Goal: Information Seeking & Learning: Learn about a topic

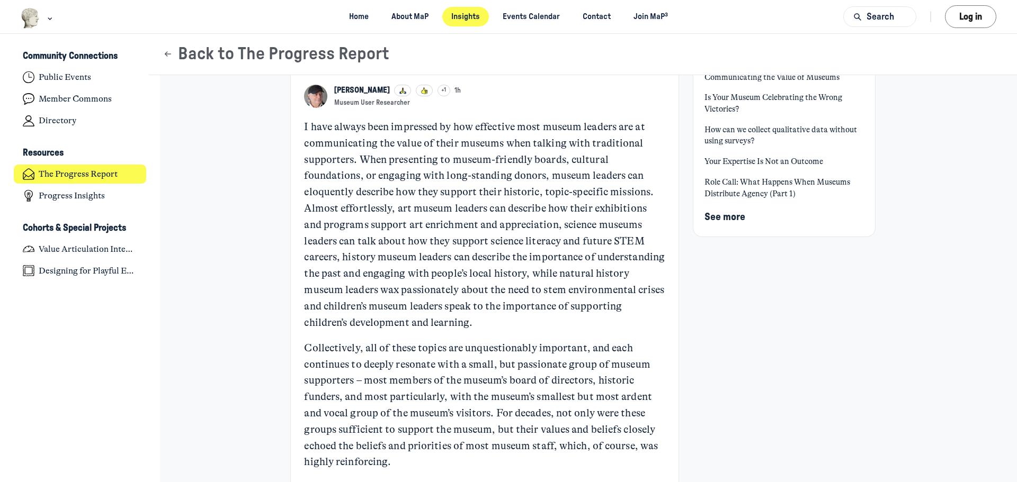
scroll to position [106, 0]
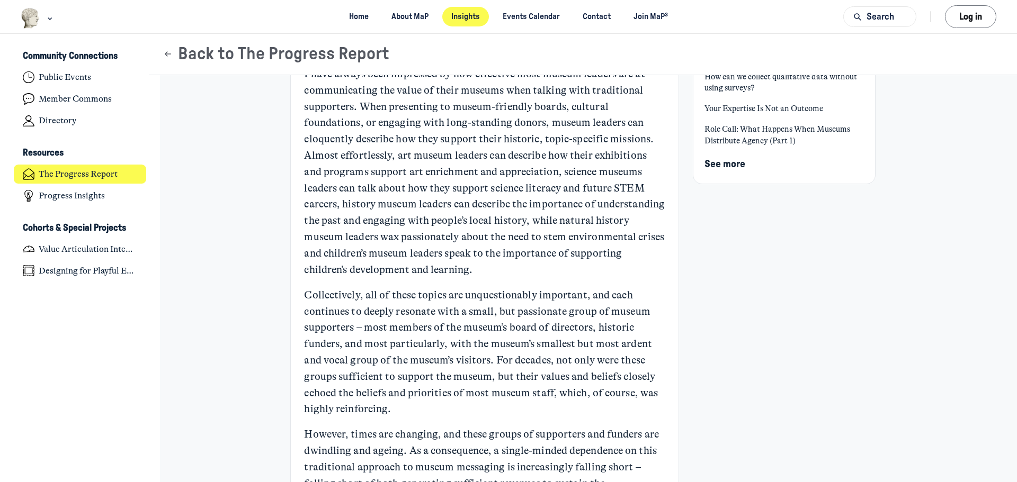
drag, startPoint x: 600, startPoint y: 136, endPoint x: 604, endPoint y: 275, distance: 138.8
click at [604, 275] on p "I have always been impressed by how effective most museum leaders are at commun…" at bounding box center [484, 172] width 361 height 212
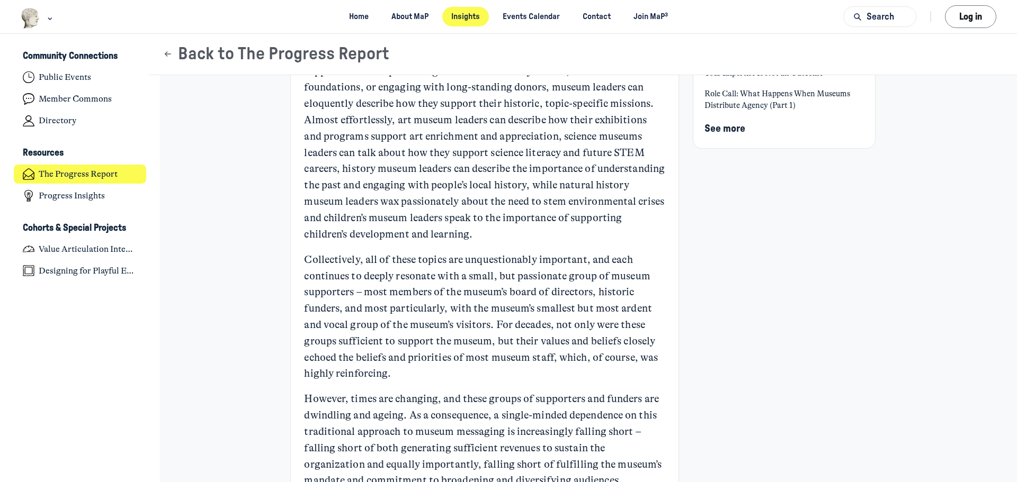
scroll to position [159, 0]
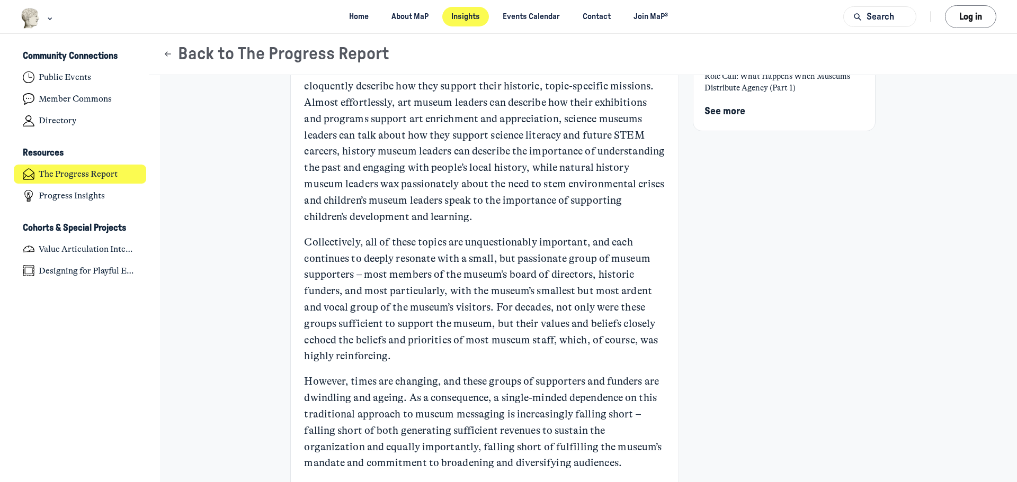
click at [549, 123] on p "I have always been impressed by how effective most museum leaders are at commun…" at bounding box center [484, 119] width 361 height 212
click at [588, 180] on p "I have always been impressed by how effective most museum leaders are at commun…" at bounding box center [484, 119] width 361 height 212
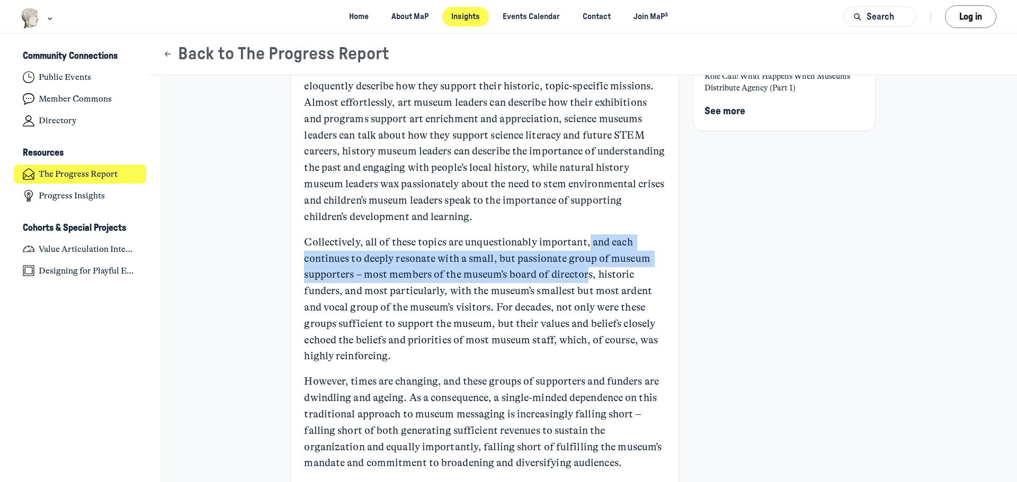
drag, startPoint x: 585, startPoint y: 268, endPoint x: 588, endPoint y: 296, distance: 27.7
click at [587, 284] on p "Collectively, all of these topics are unquestionably important, and each contin…" at bounding box center [484, 300] width 361 height 130
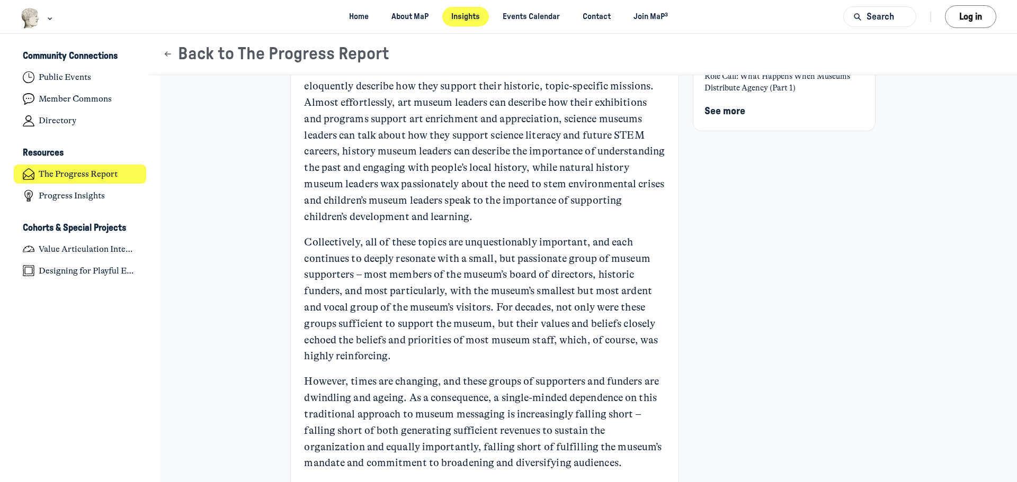
click at [555, 223] on p "I have always been impressed by how effective most museum leaders are at commun…" at bounding box center [484, 119] width 361 height 212
drag, startPoint x: 583, startPoint y: 218, endPoint x: 592, endPoint y: 361, distance: 143.8
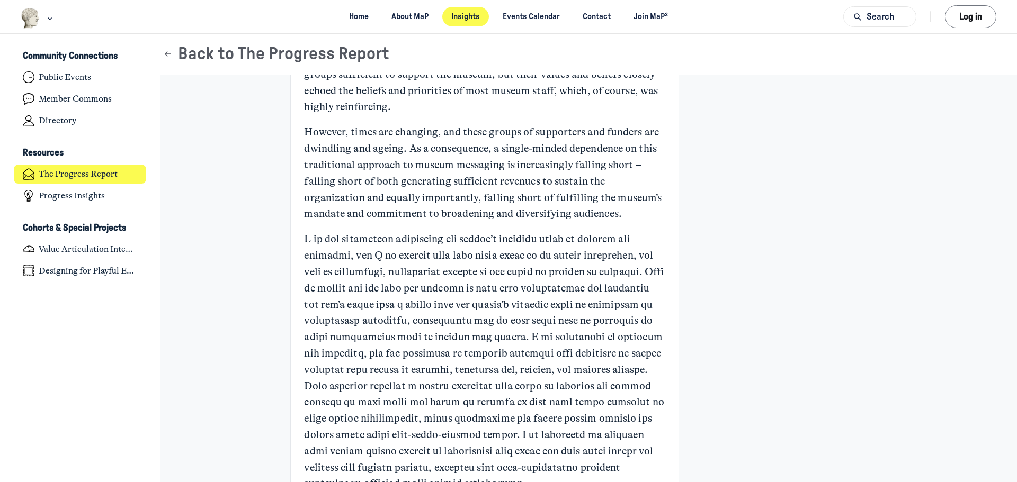
scroll to position [424, 0]
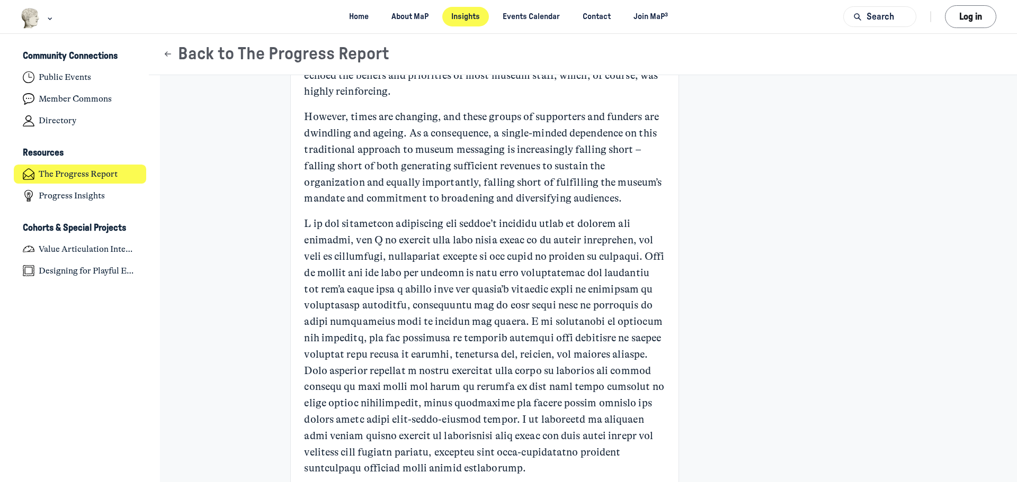
drag, startPoint x: 771, startPoint y: 240, endPoint x: 650, endPoint y: 187, distance: 132.3
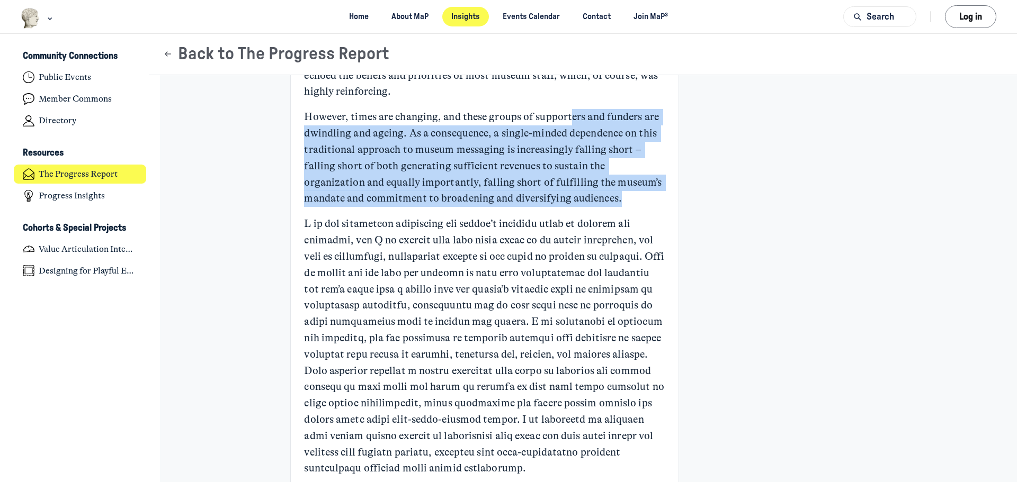
drag, startPoint x: 566, startPoint y: 101, endPoint x: 597, endPoint y: 207, distance: 110.4
click at [597, 207] on p "However, times are changing, and these groups of supporters and funders are dwi…" at bounding box center [484, 158] width 361 height 98
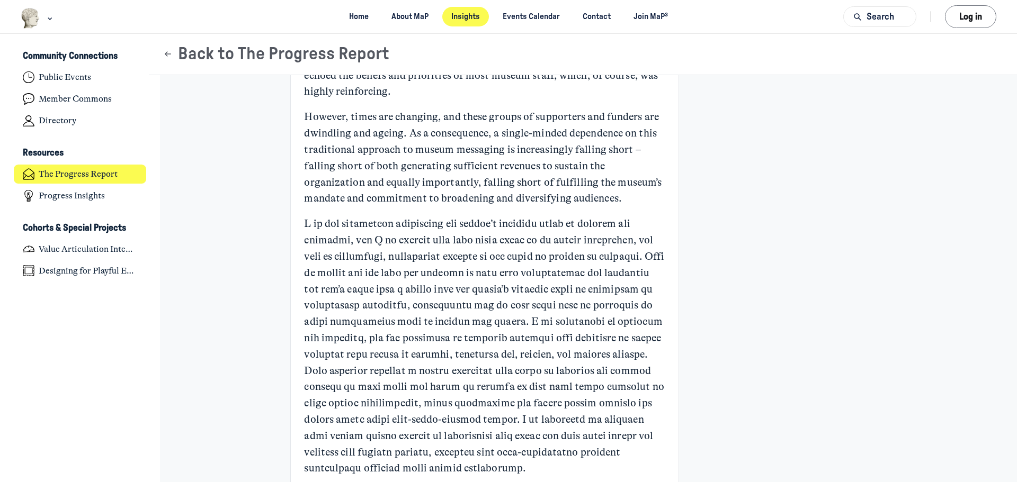
drag, startPoint x: 542, startPoint y: 92, endPoint x: 587, endPoint y: 202, distance: 119.7
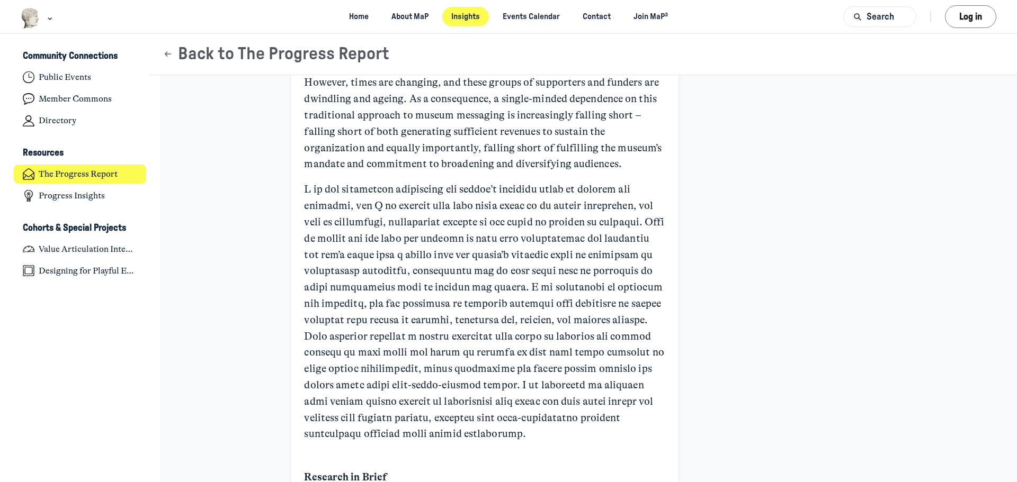
scroll to position [477, 0]
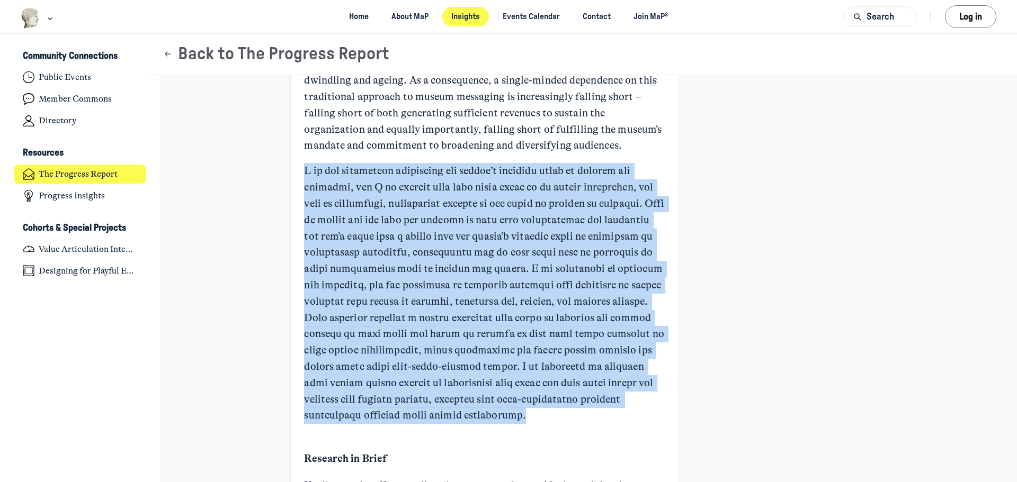
drag, startPoint x: 618, startPoint y: 146, endPoint x: 670, endPoint y: 416, distance: 275.0
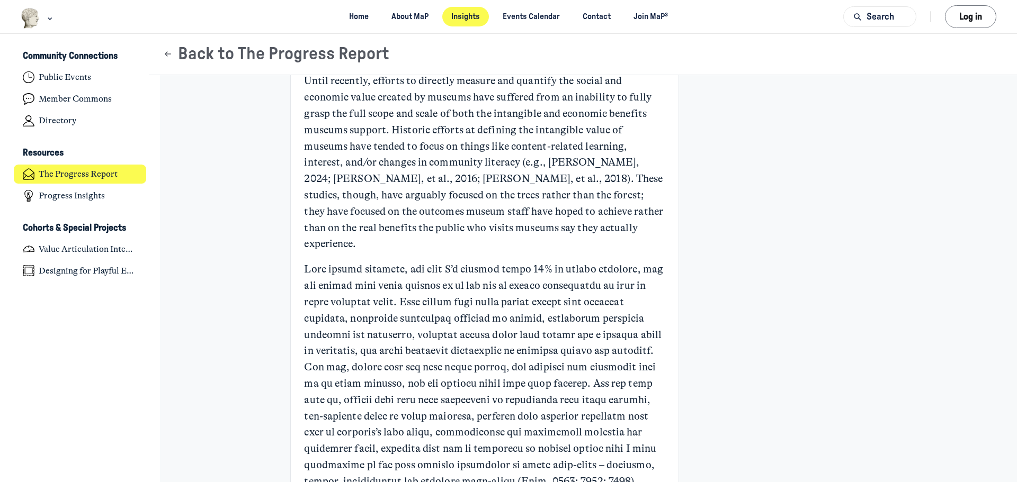
scroll to position [900, 0]
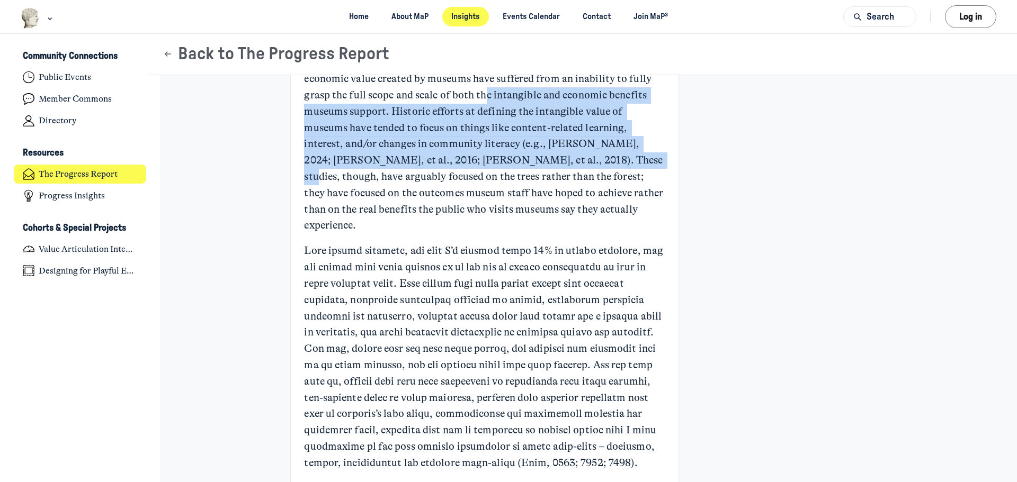
drag, startPoint x: 485, startPoint y: 96, endPoint x: 503, endPoint y: 183, distance: 88.8
click at [500, 160] on p "Until recently, efforts to directly measure and quantify the social and economi…" at bounding box center [484, 145] width 361 height 180
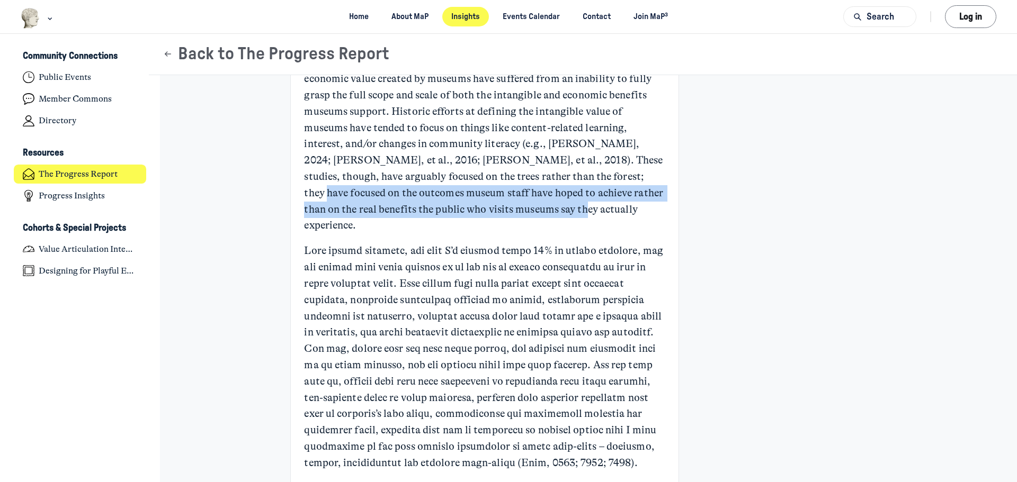
drag, startPoint x: 503, startPoint y: 183, endPoint x: 505, endPoint y: 212, distance: 28.6
click at [505, 212] on p "Until recently, efforts to directly measure and quantify the social and economi…" at bounding box center [484, 145] width 361 height 180
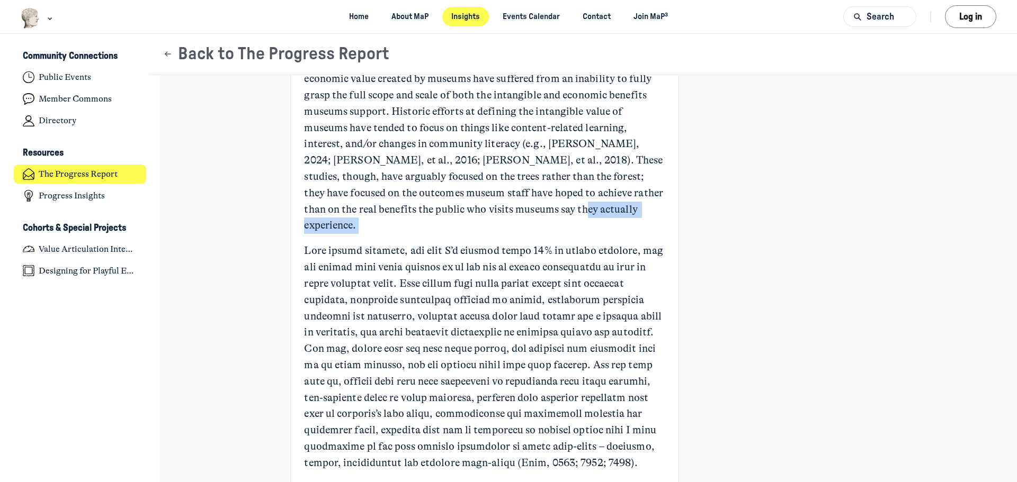
click at [505, 212] on p "Until recently, efforts to directly measure and quantify the social and economi…" at bounding box center [484, 145] width 361 height 180
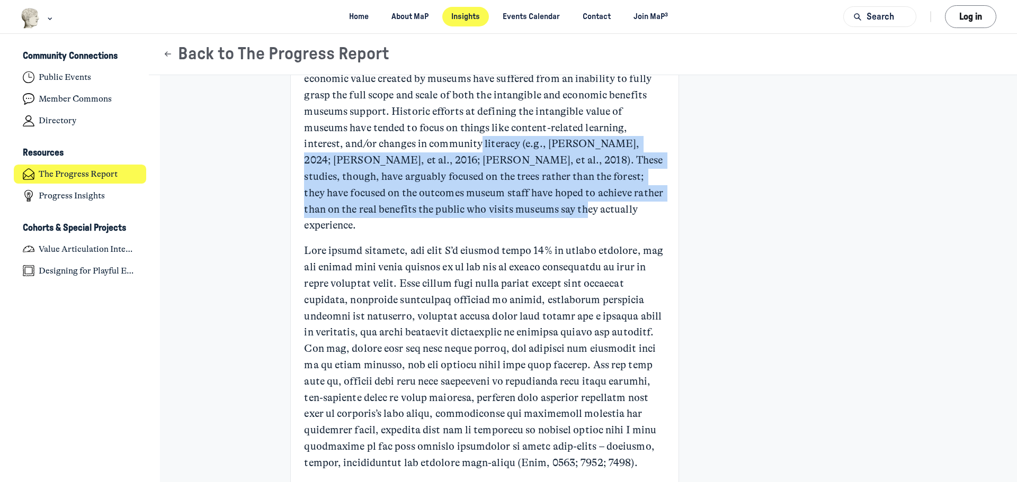
drag, startPoint x: 404, startPoint y: 149, endPoint x: 423, endPoint y: 212, distance: 66.0
click at [423, 212] on p "Until recently, efforts to directly measure and quantify the social and economi…" at bounding box center [484, 145] width 361 height 180
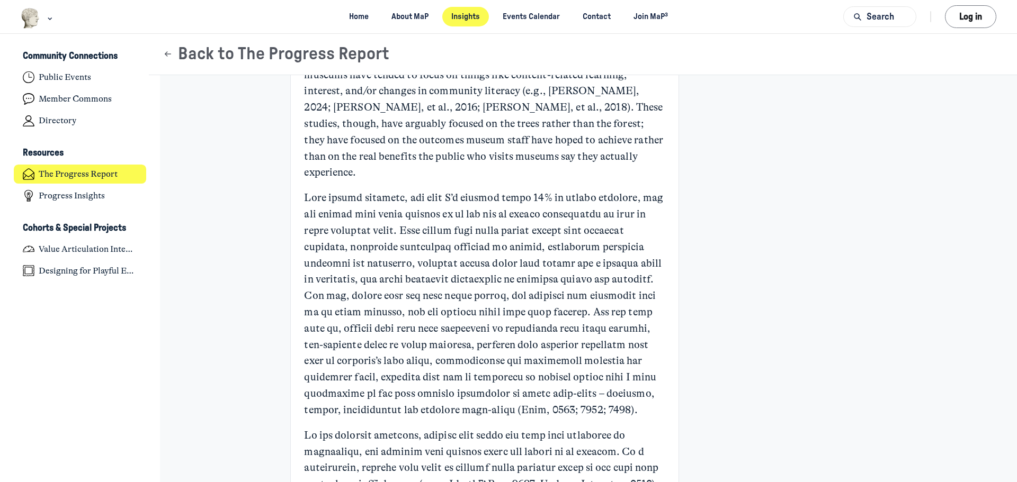
scroll to position [1006, 0]
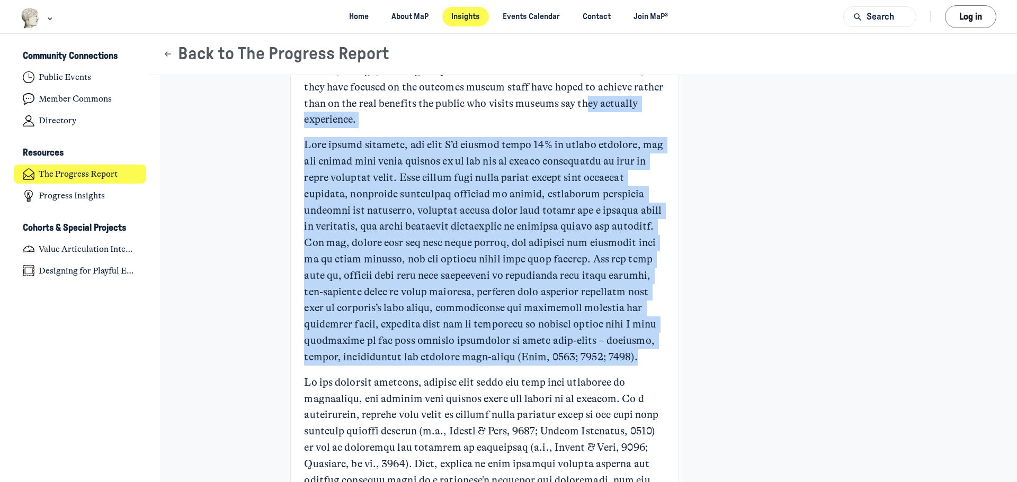
drag, startPoint x: 593, startPoint y: 106, endPoint x: 625, endPoint y: 347, distance: 243.6
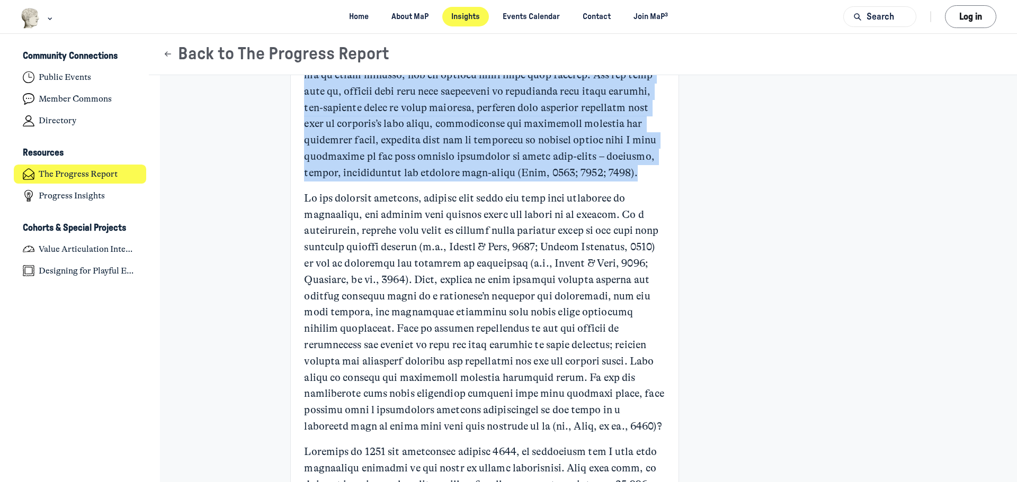
scroll to position [1218, 0]
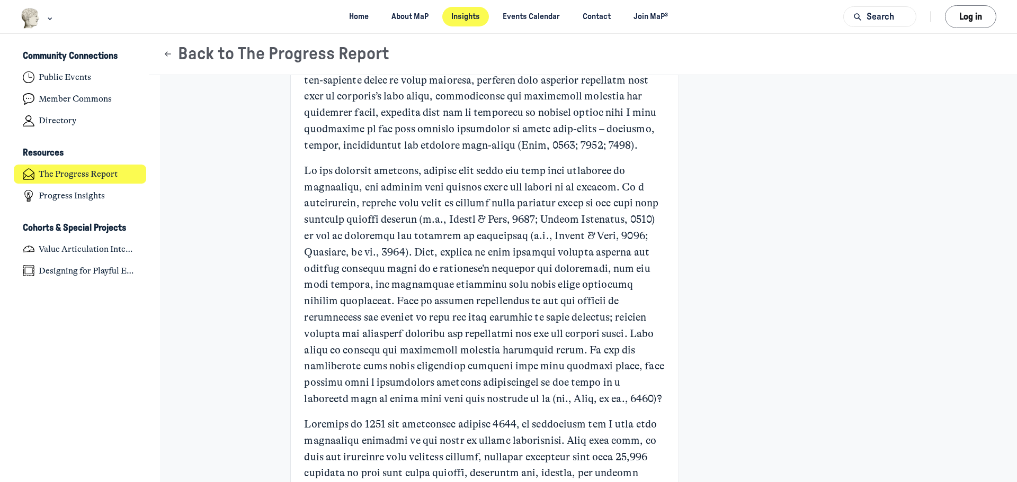
click at [611, 132] on p "Main Content" at bounding box center [484, 39] width 361 height 228
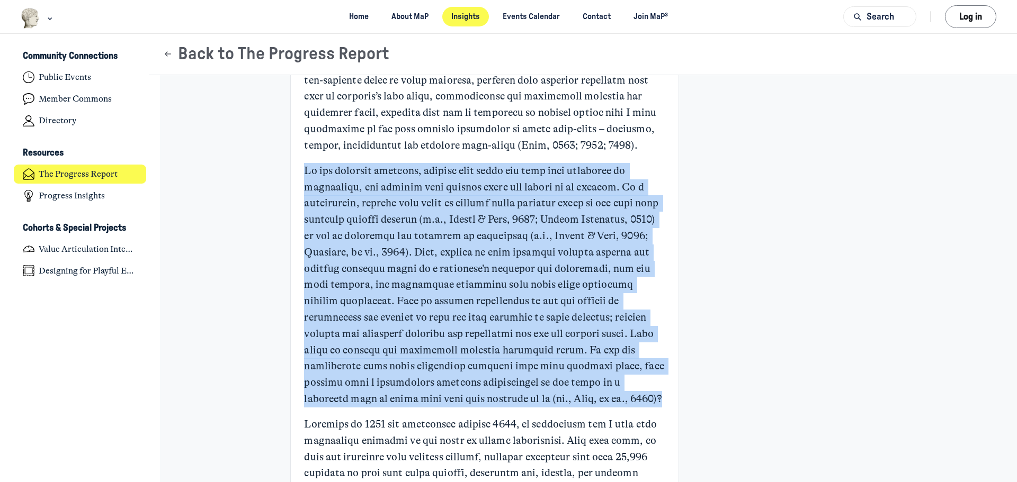
drag, startPoint x: 604, startPoint y: 132, endPoint x: 573, endPoint y: 399, distance: 268.7
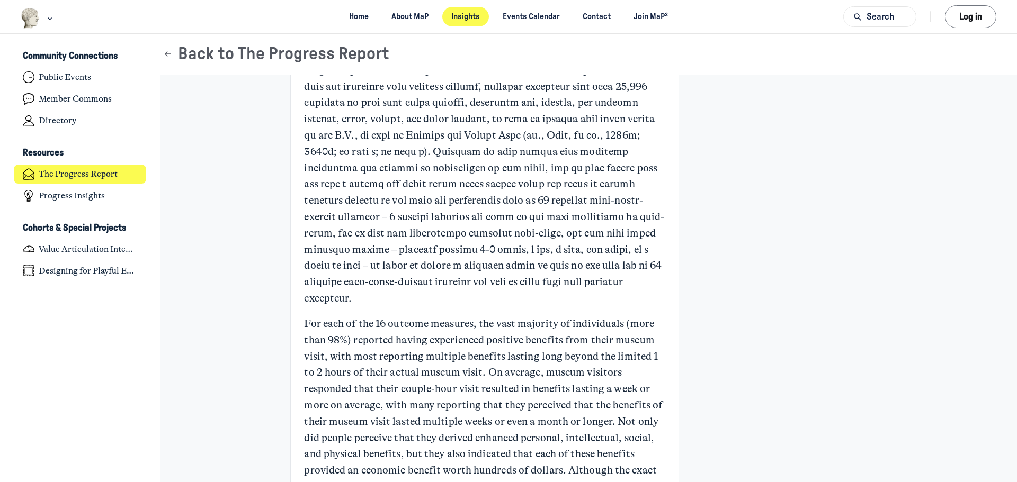
scroll to position [1536, 0]
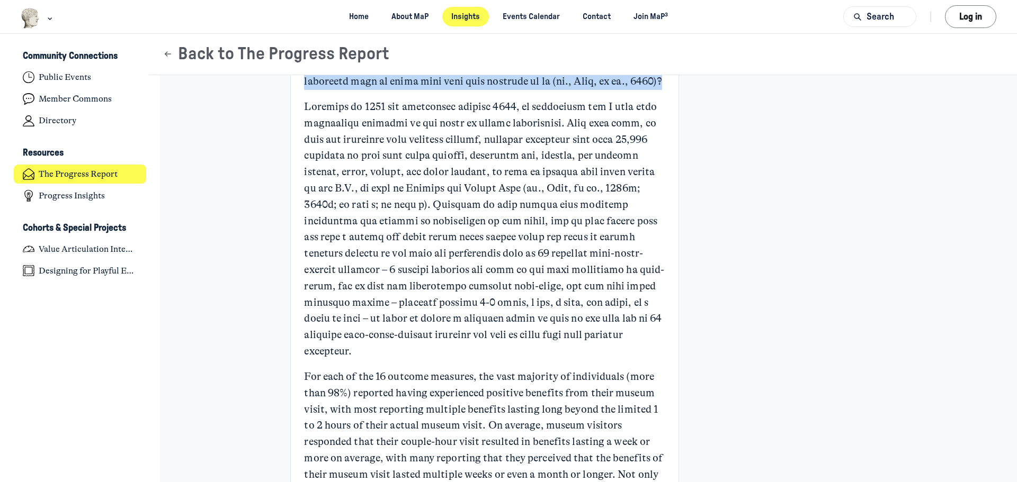
drag, startPoint x: 523, startPoint y: 169, endPoint x: 520, endPoint y: 162, distance: 8.8
click at [523, 169] on p "Main Content" at bounding box center [484, 229] width 361 height 261
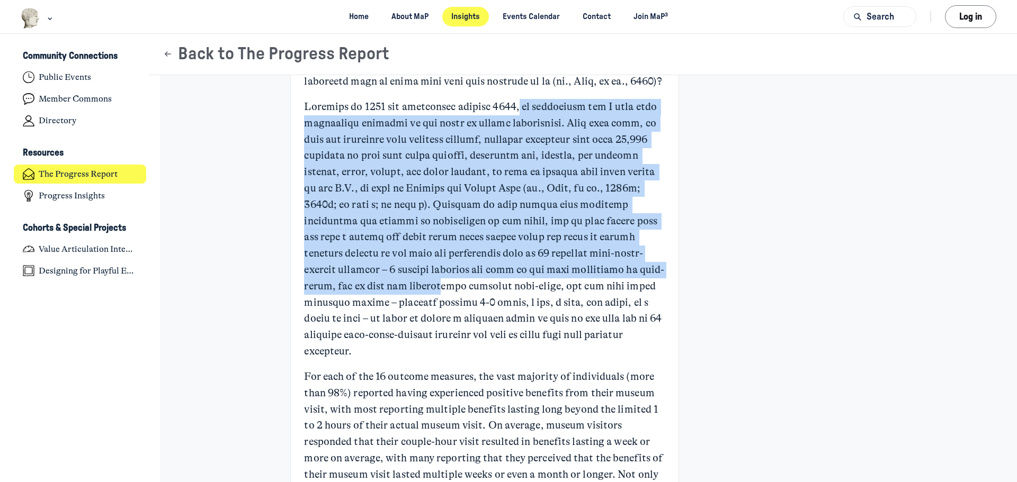
drag, startPoint x: 517, startPoint y: 91, endPoint x: 527, endPoint y: 297, distance: 206.3
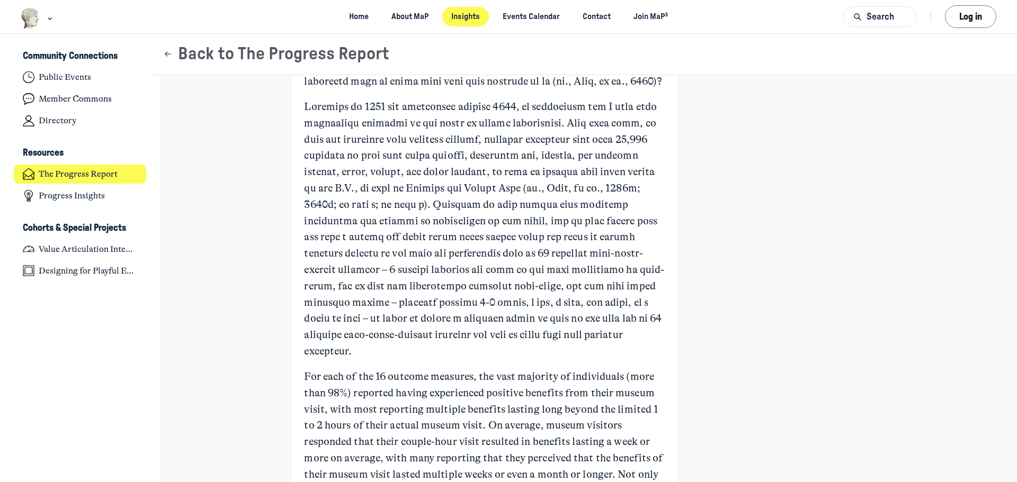
click at [480, 327] on p "Main Content" at bounding box center [484, 229] width 361 height 261
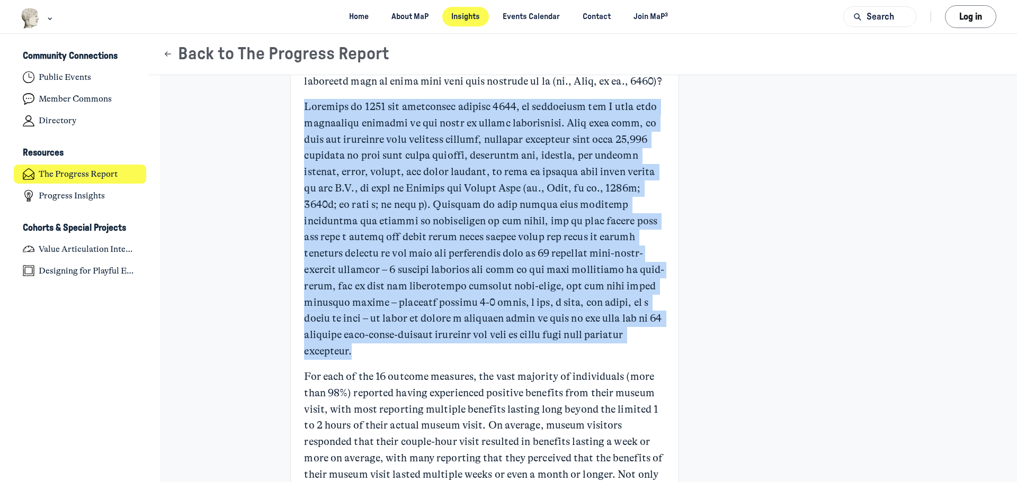
drag, startPoint x: 297, startPoint y: 103, endPoint x: 450, endPoint y: 354, distance: 294.5
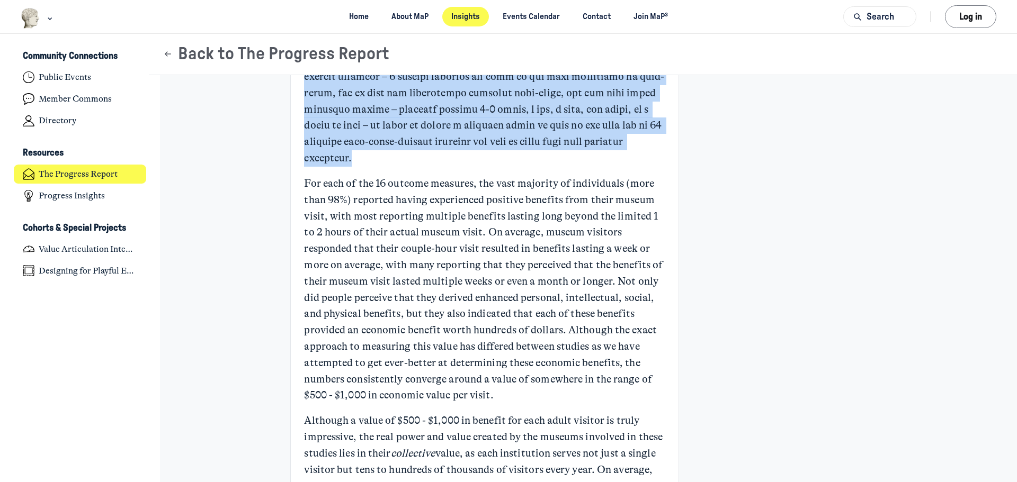
scroll to position [1748, 0]
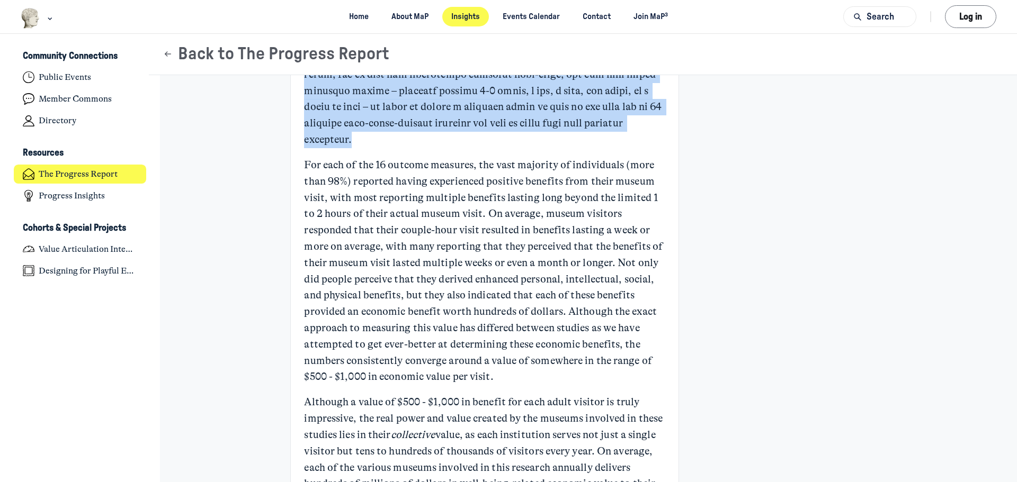
click at [565, 138] on p "Main Content" at bounding box center [484, 17] width 361 height 261
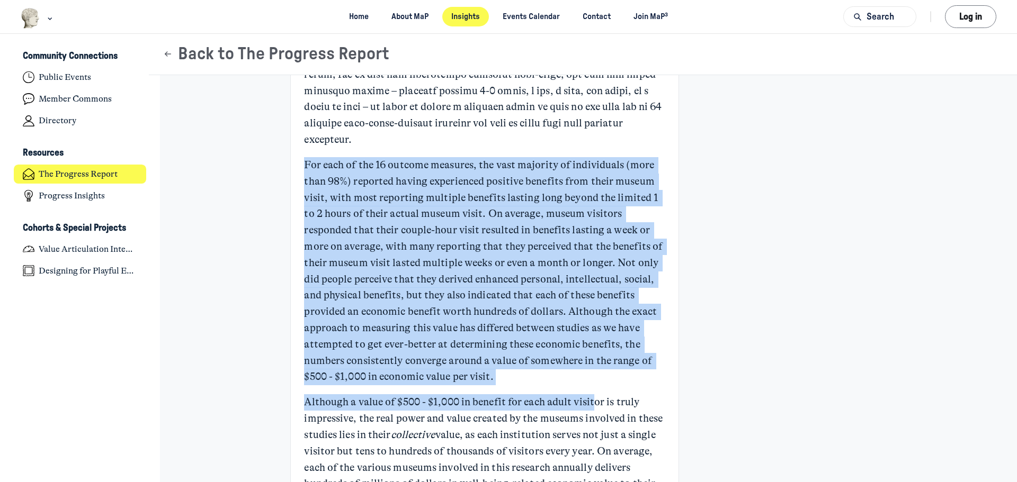
drag, startPoint x: 551, startPoint y: 145, endPoint x: 588, endPoint y: 387, distance: 244.3
click at [529, 376] on p "For each of the 16 outcome measures, the vast majority of individuals (more tha…" at bounding box center [484, 271] width 361 height 228
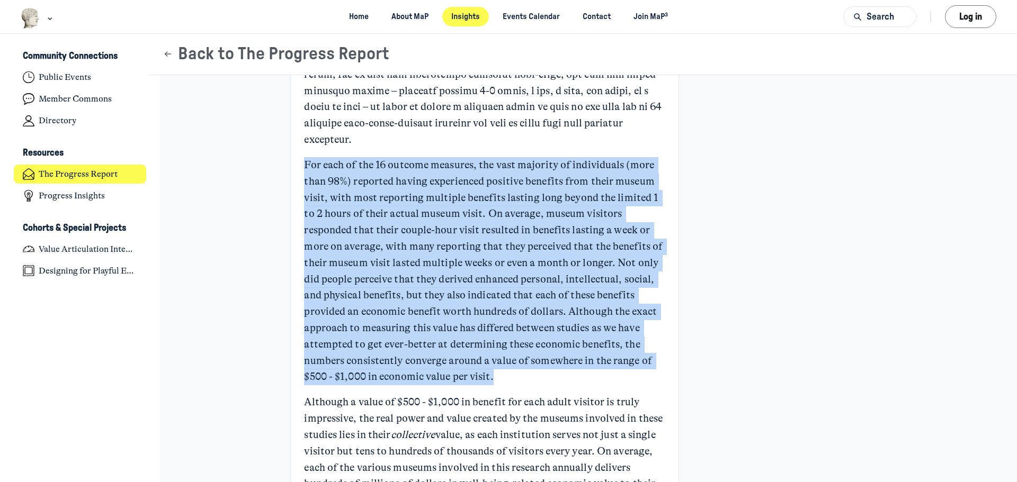
drag, startPoint x: 520, startPoint y: 137, endPoint x: 555, endPoint y: 378, distance: 243.0
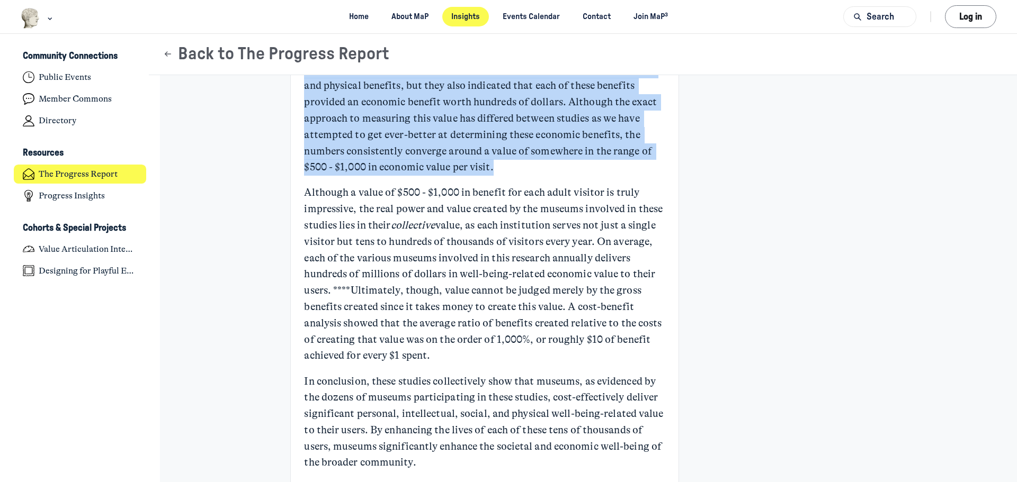
scroll to position [1959, 0]
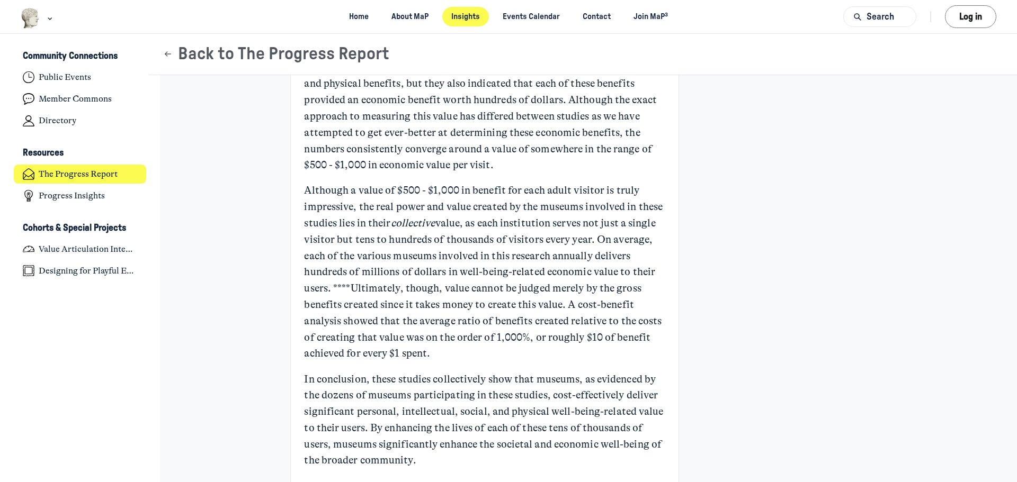
drag, startPoint x: 585, startPoint y: 173, endPoint x: 638, endPoint y: 354, distance: 188.8
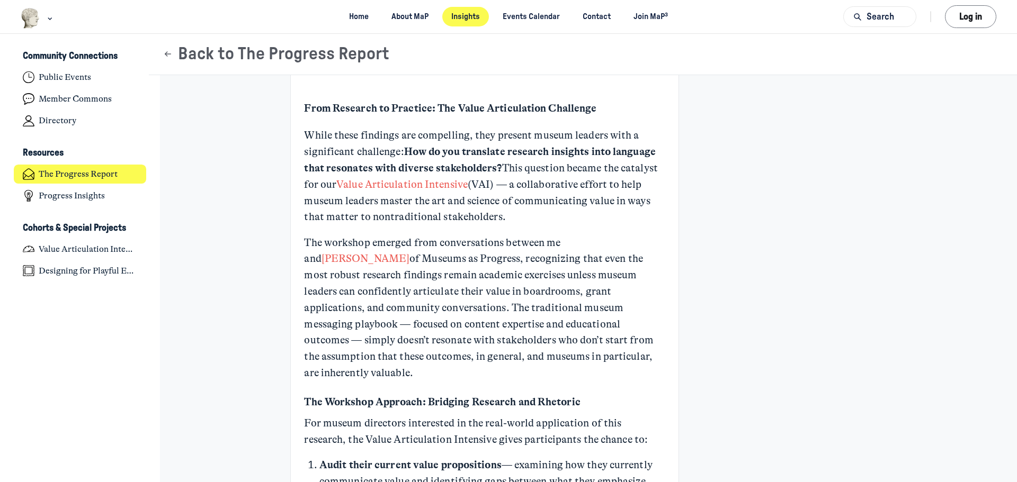
scroll to position [2330, 0]
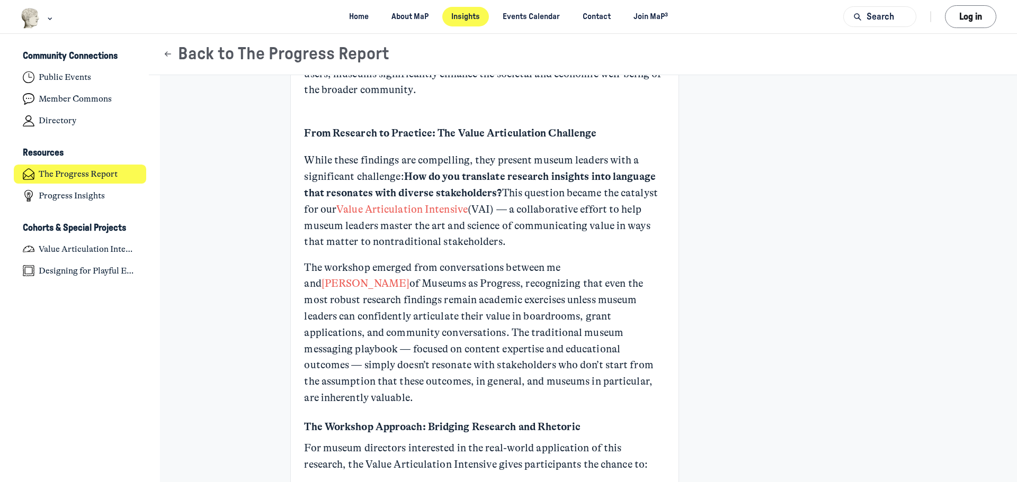
click at [543, 157] on p "While these findings are compelling, they present museum leaders with a signifi…" at bounding box center [484, 202] width 361 height 98
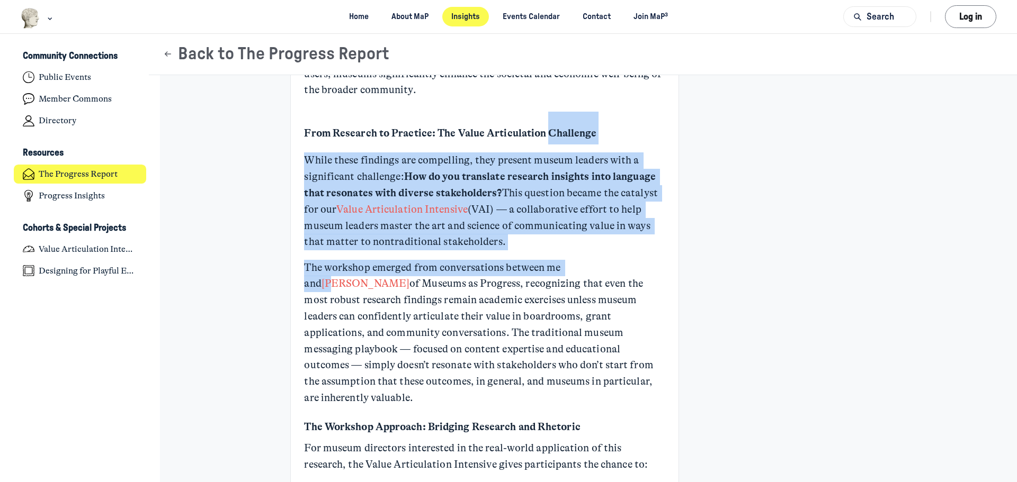
drag, startPoint x: 540, startPoint y: 144, endPoint x: 590, endPoint y: 255, distance: 122.1
click at [590, 255] on div "I have always been impressed by how effective most museum leaders are at commun…" at bounding box center [484, 356] width 361 height 5028
click at [569, 236] on p "While these findings are compelling, they present museum leaders with a signifi…" at bounding box center [484, 202] width 361 height 98
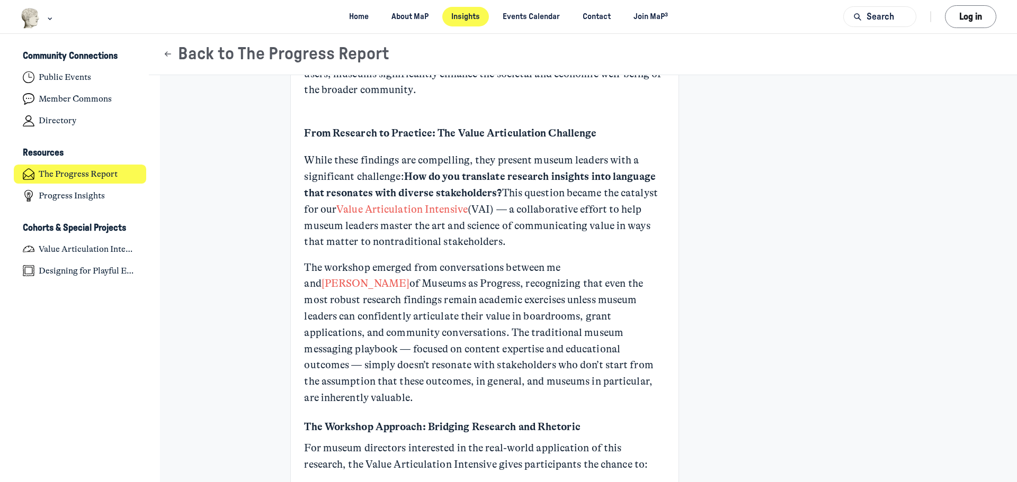
drag, startPoint x: 565, startPoint y: 151, endPoint x: 583, endPoint y: 240, distance: 90.7
click at [583, 239] on div "I have always been impressed by how effective most museum leaders are at commun…" at bounding box center [484, 356] width 361 height 5028
click at [583, 240] on p "While these findings are compelling, they present museum leaders with a signifi…" at bounding box center [484, 202] width 361 height 98
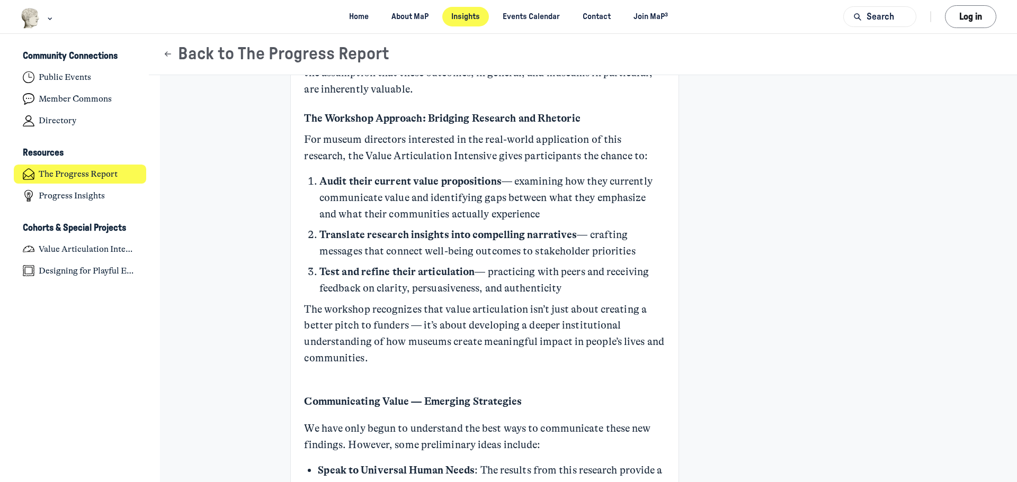
scroll to position [2648, 0]
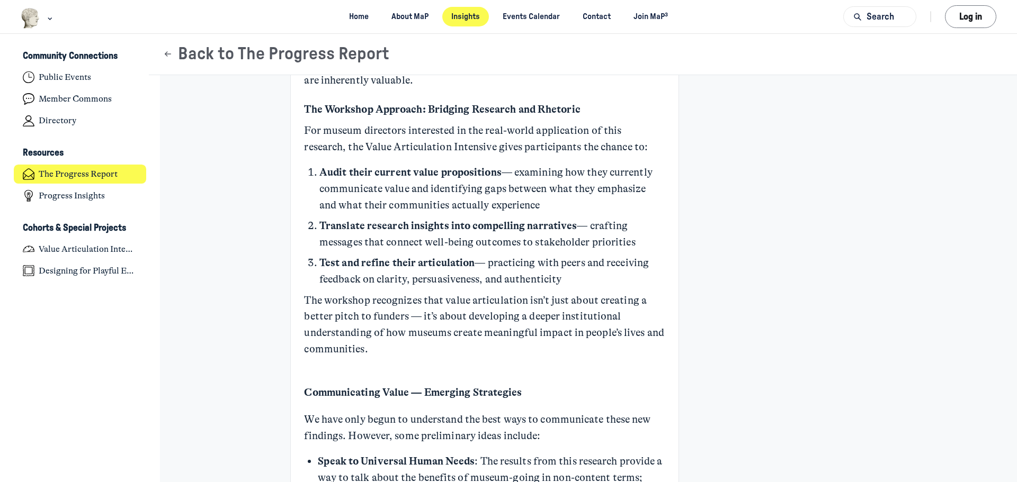
drag, startPoint x: 594, startPoint y: 135, endPoint x: 629, endPoint y: 271, distance: 140.5
click at [629, 271] on div "I have always been impressed by how effective most museum leaders are at commun…" at bounding box center [484, 38] width 361 height 5028
click at [629, 271] on p "Test and refine their articulation — practicing with peers and receiving feedba…" at bounding box center [491, 271] width 345 height 33
drag, startPoint x: 617, startPoint y: 133, endPoint x: 625, endPoint y: 268, distance: 134.7
click at [625, 268] on div "I have always been impressed by how effective most museum leaders are at commun…" at bounding box center [484, 38] width 361 height 5028
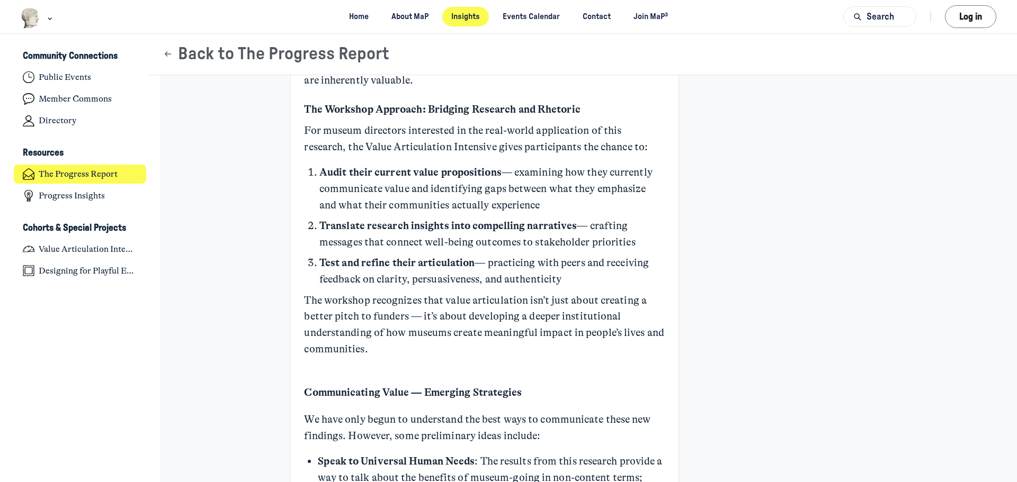
click at [625, 268] on p "Test and refine their articulation — practicing with peers and receiving feedba…" at bounding box center [491, 271] width 345 height 33
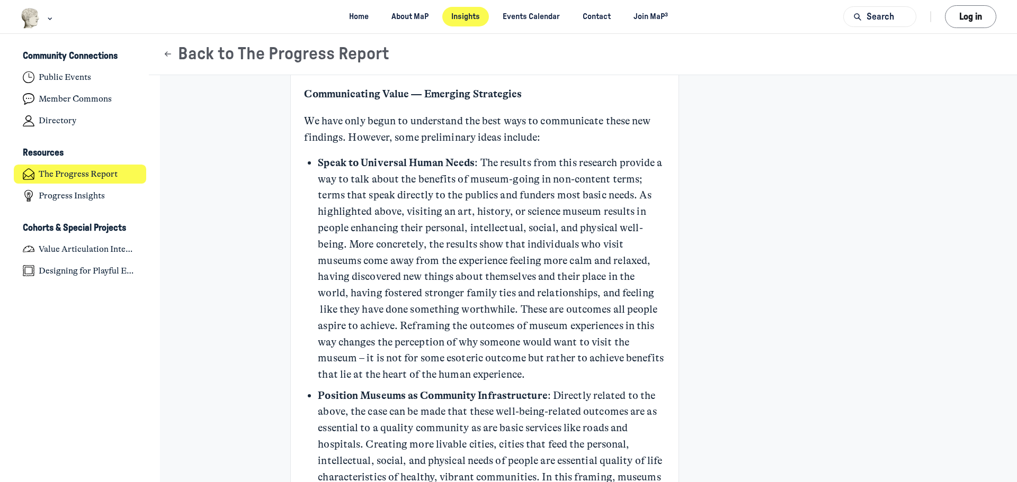
scroll to position [2966, 0]
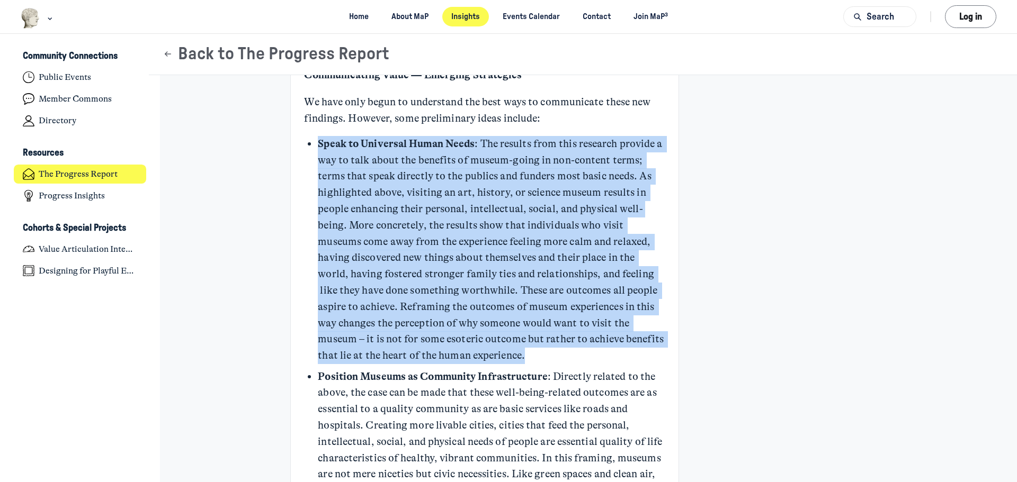
drag, startPoint x: 553, startPoint y: 106, endPoint x: 594, endPoint y: 351, distance: 248.1
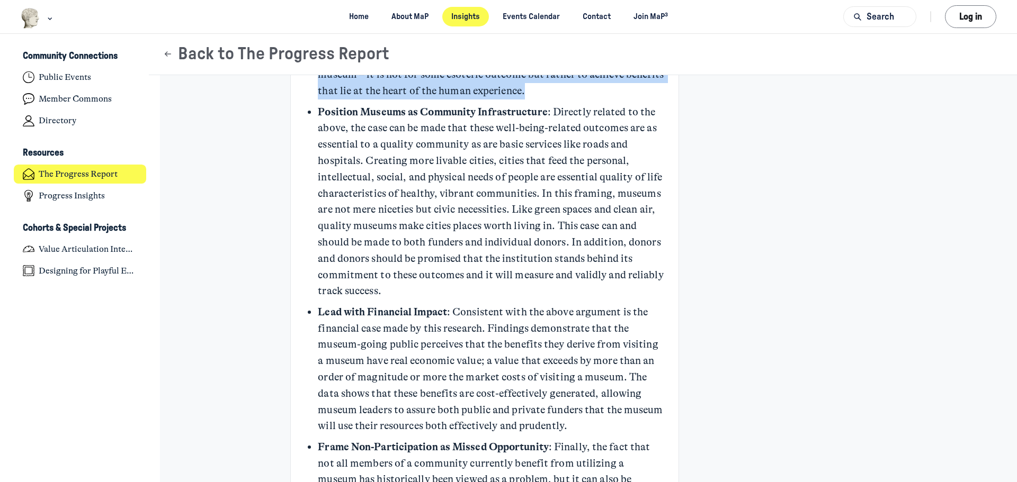
scroll to position [3177, 0]
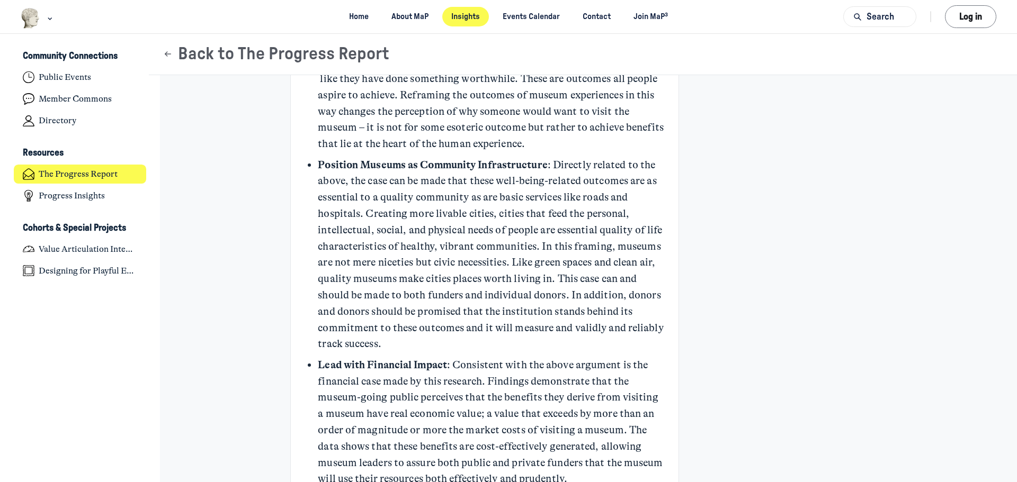
click at [634, 262] on p "Position Museums as Community Infrastructure : Directly related to the above, t…" at bounding box center [491, 255] width 347 height 196
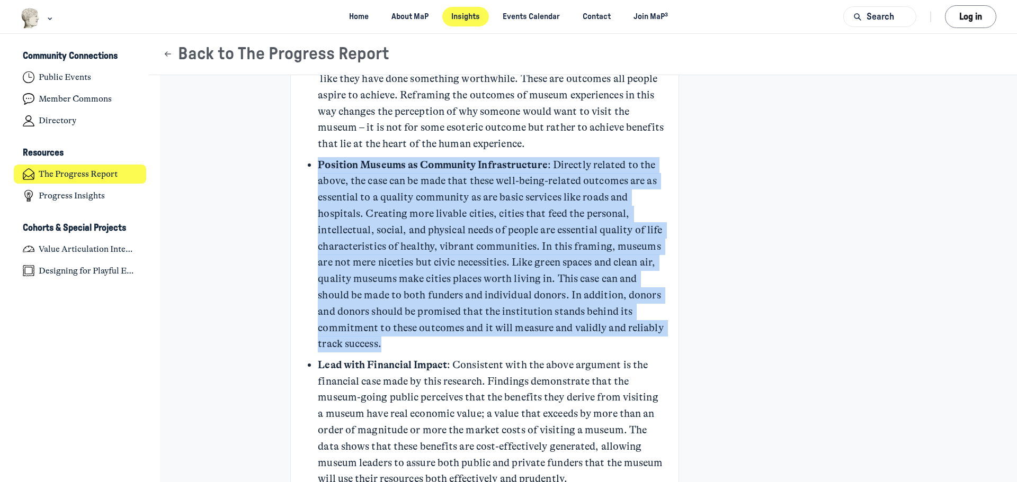
drag, startPoint x: 626, startPoint y: 190, endPoint x: 634, endPoint y: 329, distance: 140.0
click at [634, 329] on ul "Speak to Universal Human Needs : The results from this research provide a way t…" at bounding box center [491, 289] width 347 height 731
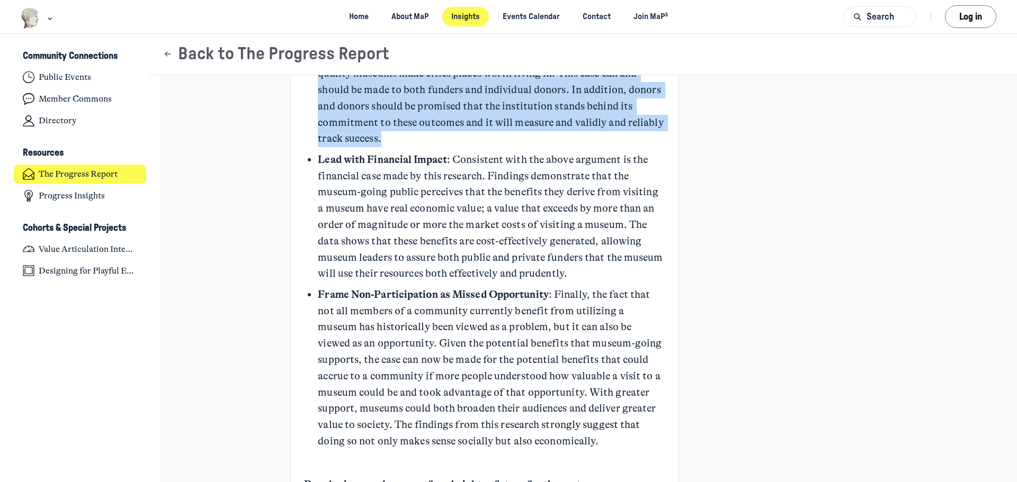
scroll to position [3389, 0]
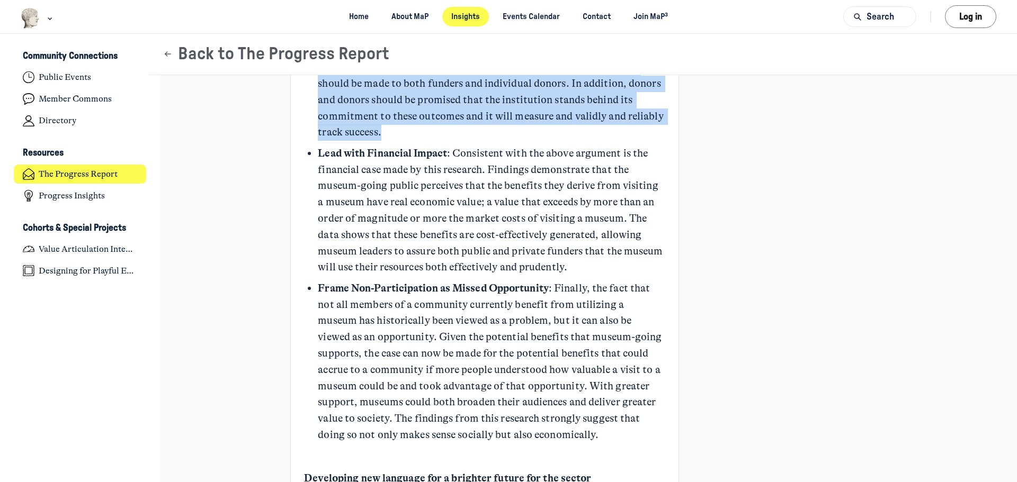
click at [535, 120] on p "Position Museums as Community Infrastructure : Directly related to the above, t…" at bounding box center [491, 43] width 347 height 196
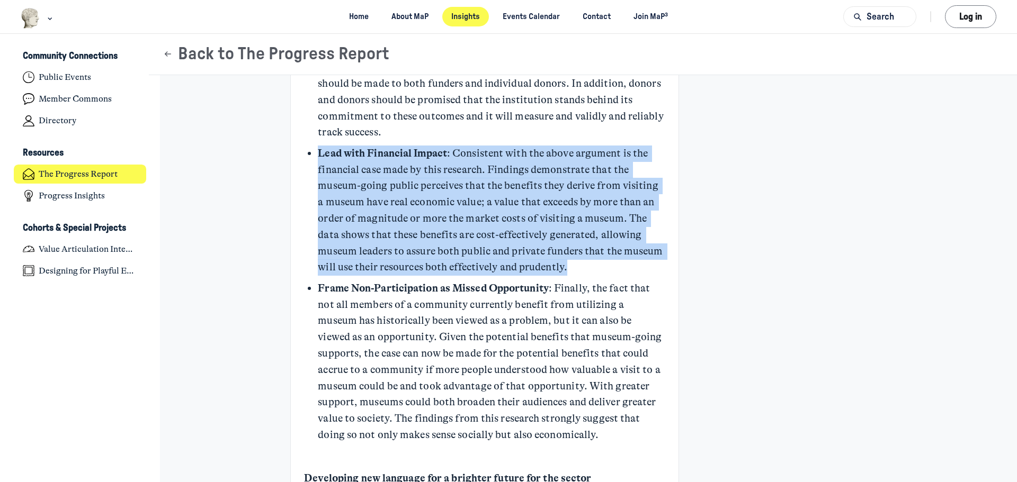
drag, startPoint x: 576, startPoint y: 138, endPoint x: 665, endPoint y: 246, distance: 140.0
click at [623, 250] on ul "Speak to Universal Human Needs : The results from this research provide a way t…" at bounding box center [491, 77] width 347 height 731
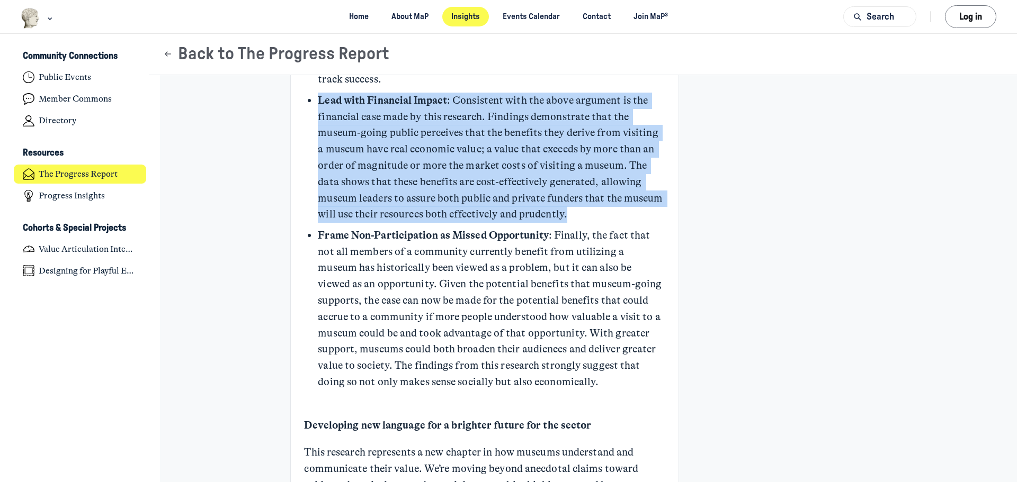
scroll to position [3495, 0]
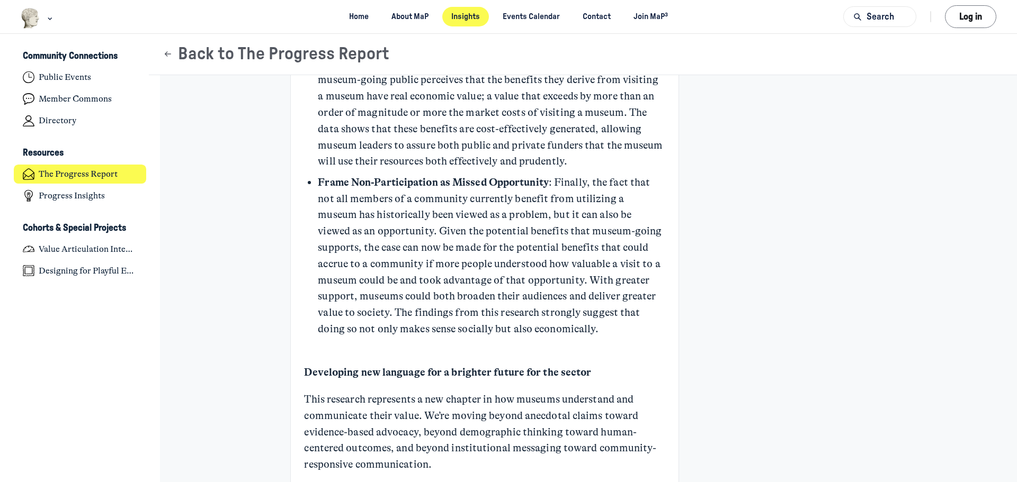
click at [609, 196] on p "Frame Non-Participation as Missed Opportunity : Finally, the fact that not all …" at bounding box center [491, 256] width 347 height 163
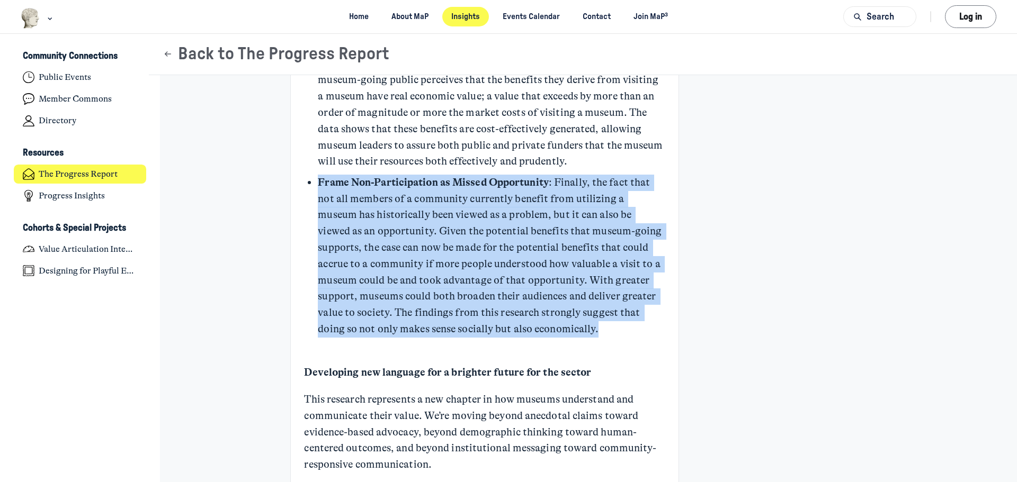
drag, startPoint x: 580, startPoint y: 145, endPoint x: 616, endPoint y: 312, distance: 170.7
click at [616, 312] on p "Frame Non-Participation as Missed Opportunity : Finally, the fact that not all …" at bounding box center [491, 256] width 347 height 163
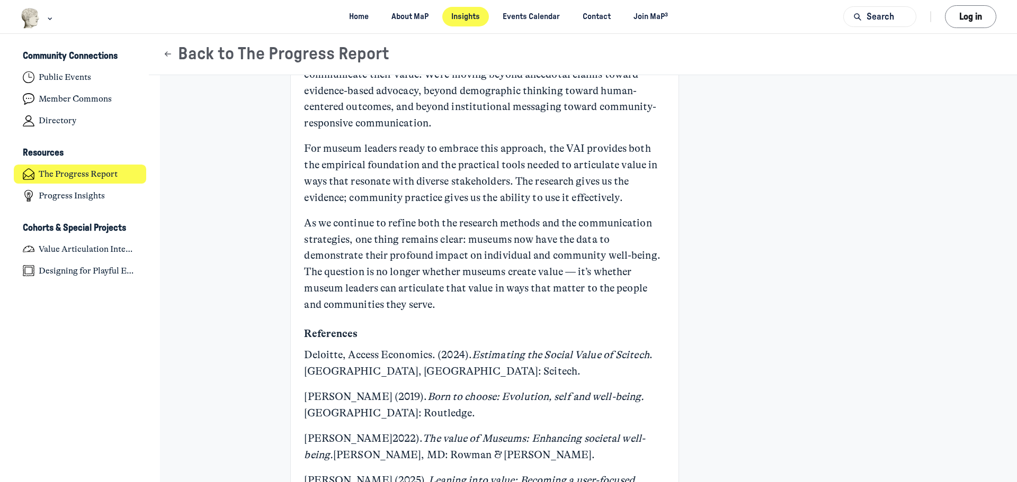
scroll to position [3866, 0]
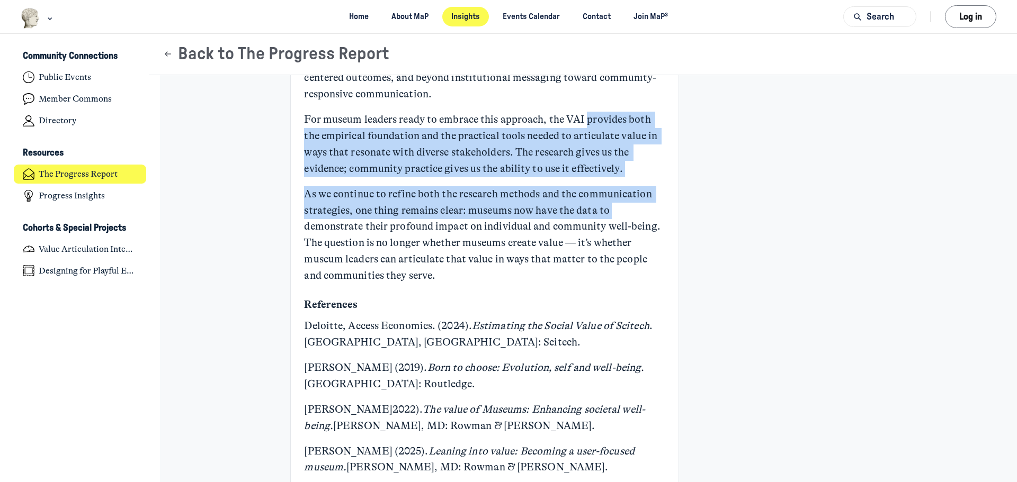
drag, startPoint x: 583, startPoint y: 89, endPoint x: 639, endPoint y: 189, distance: 115.0
click at [639, 189] on p "As we continue to refine both the research methods and the communication strate…" at bounding box center [484, 235] width 361 height 98
